Goal: Communication & Community: Answer question/provide support

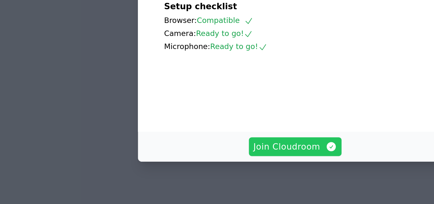
click at [224, 167] on button "Join Cloudroom" at bounding box center [216, 163] width 63 height 13
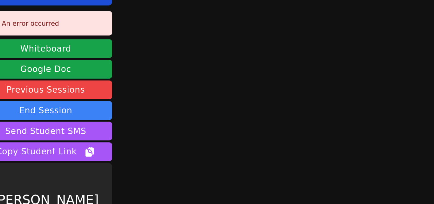
click at [299, 156] on main at bounding box center [260, 102] width 116 height 204
click at [298, 71] on main at bounding box center [260, 102] width 116 height 204
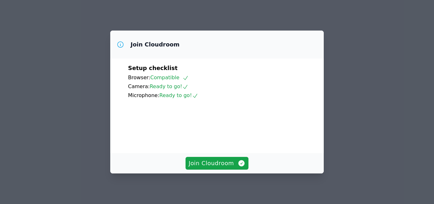
click at [217, 169] on button "Join Cloudroom" at bounding box center [216, 163] width 63 height 13
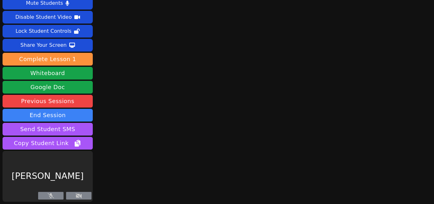
scroll to position [16, 0]
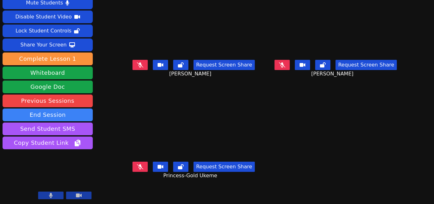
click at [297, 121] on main "Walter To Request Screen Share Walter To Justin Zhu Request Screen Share Justin…" at bounding box center [264, 86] width 279 height 204
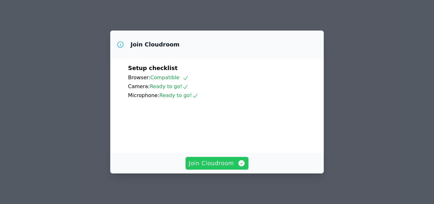
click at [207, 166] on span "Join Cloudroom" at bounding box center [217, 162] width 57 height 9
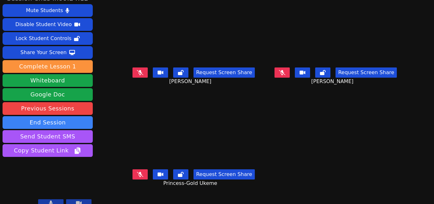
scroll to position [16, 0]
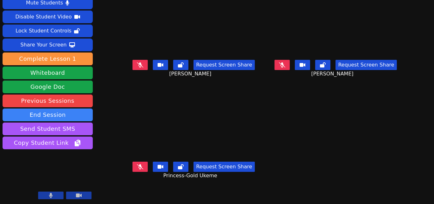
click at [280, 62] on icon at bounding box center [282, 64] width 6 height 5
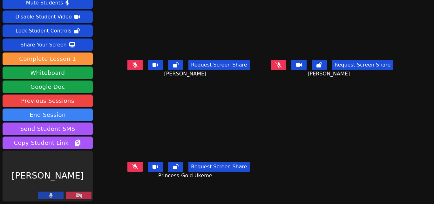
click at [81, 196] on icon at bounding box center [79, 194] width 6 height 5
